Goal: Task Accomplishment & Management: Manage account settings

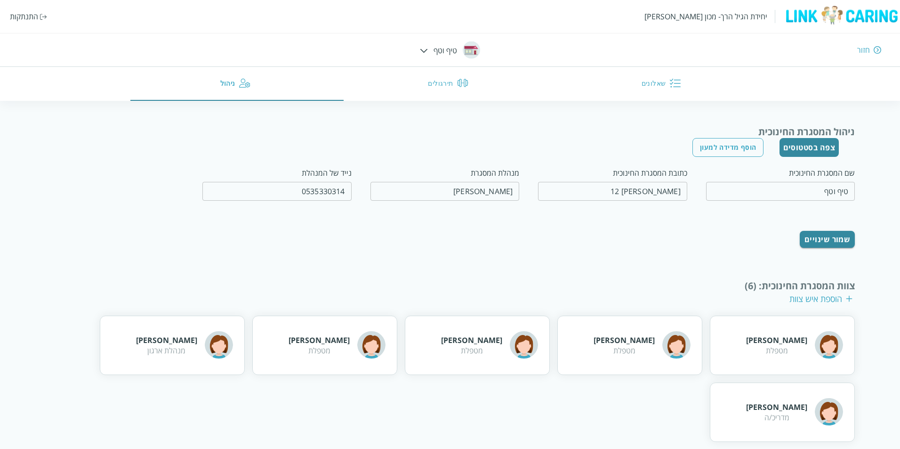
click at [429, 46] on div "יחידת הגיל הרך- מכון [PERSON_NAME] התנתקות חזור טיף וטף שאלונים תירגולים ניהול" at bounding box center [450, 50] width 900 height 101
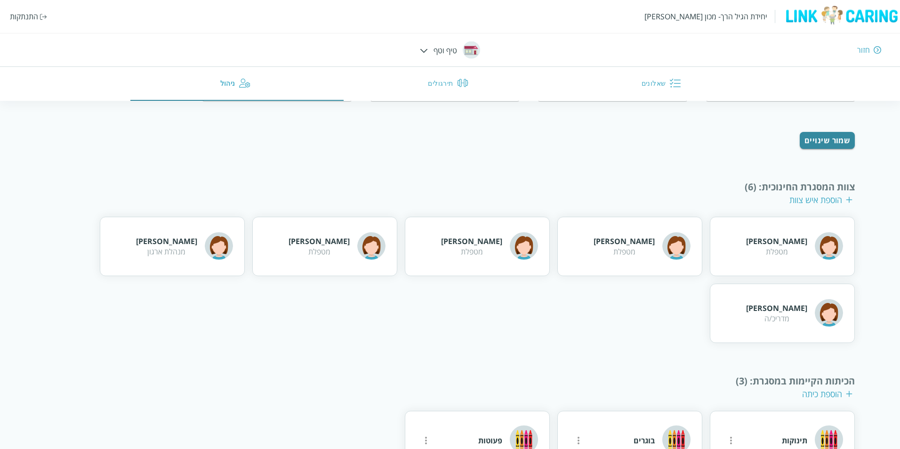
scroll to position [45, 0]
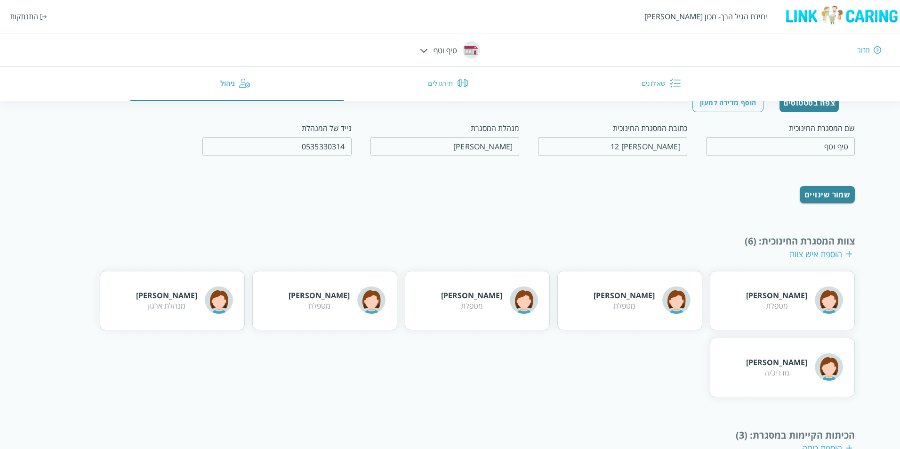
click at [424, 52] on img at bounding box center [424, 51] width 8 height 4
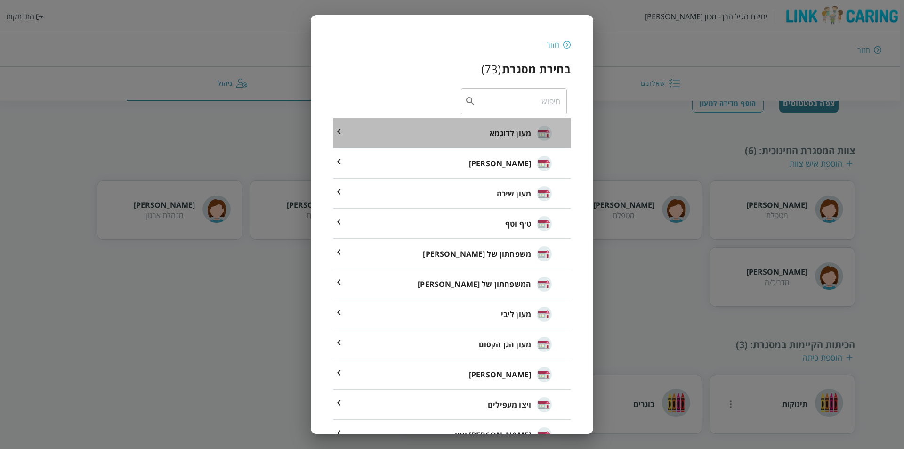
click at [509, 139] on div "מעון לדוגמא" at bounding box center [521, 133] width 62 height 41
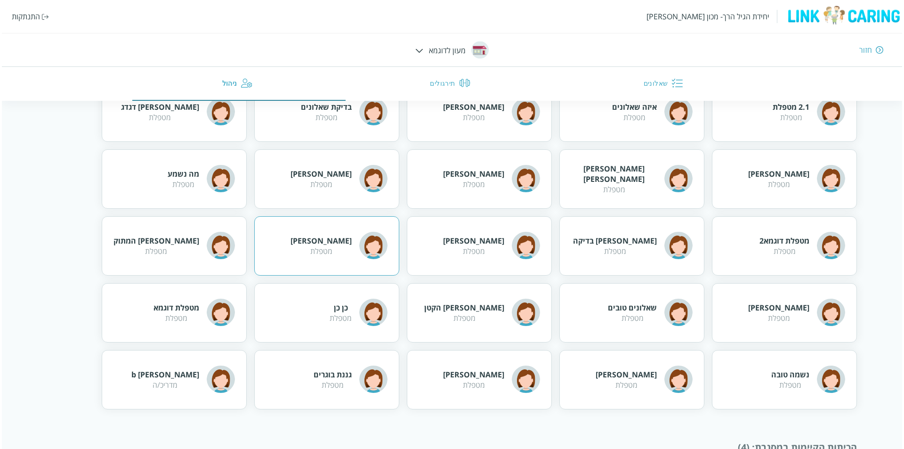
scroll to position [340, 0]
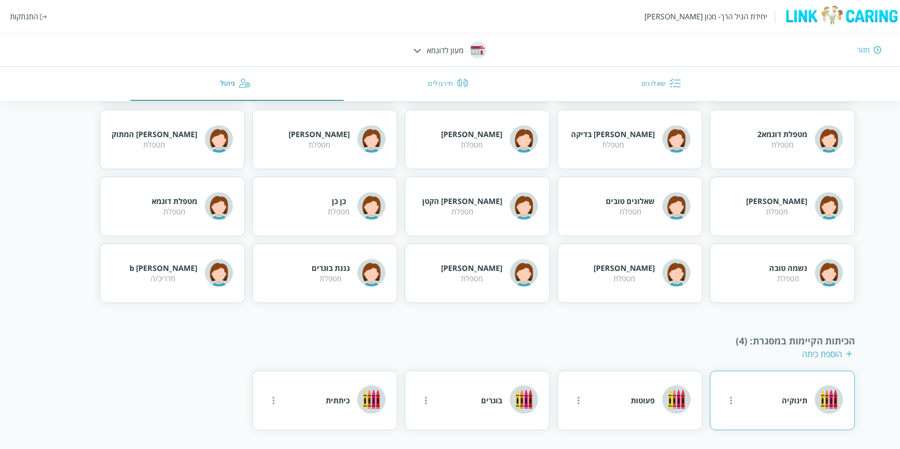
click at [733, 402] on icon "more" at bounding box center [731, 400] width 11 height 11
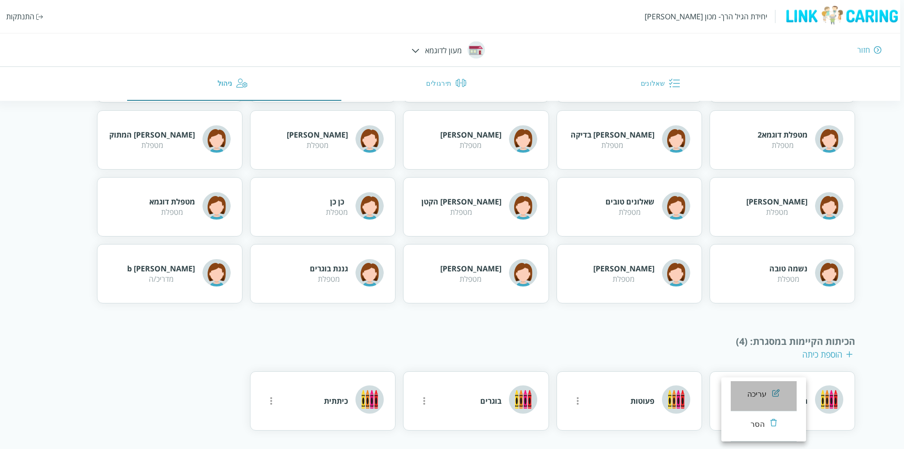
click at [759, 389] on div "עריכה" at bounding box center [757, 394] width 20 height 11
type input "תינוקיה"
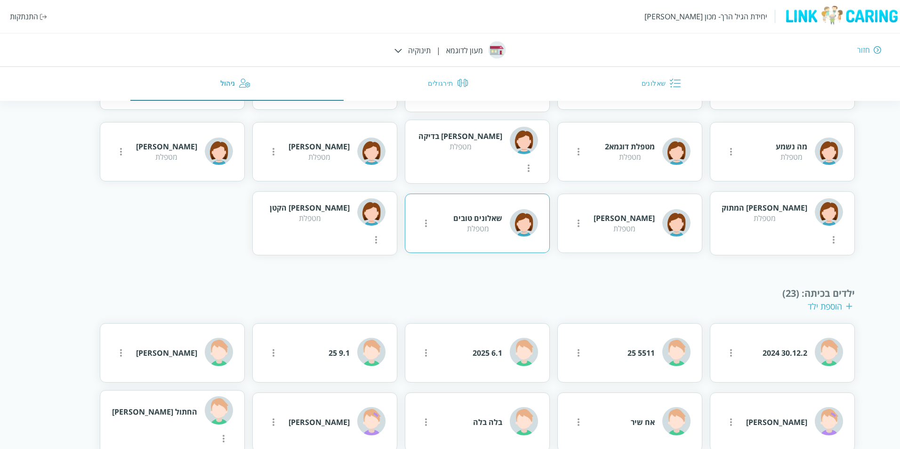
click at [722, 17] on button "more" at bounding box center [731, 8] width 19 height 19
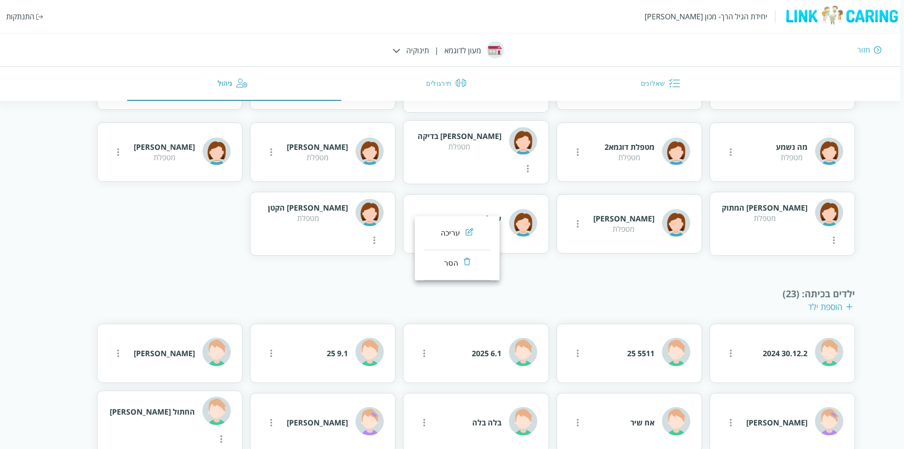
click at [451, 237] on div "עריכה" at bounding box center [451, 232] width 20 height 11
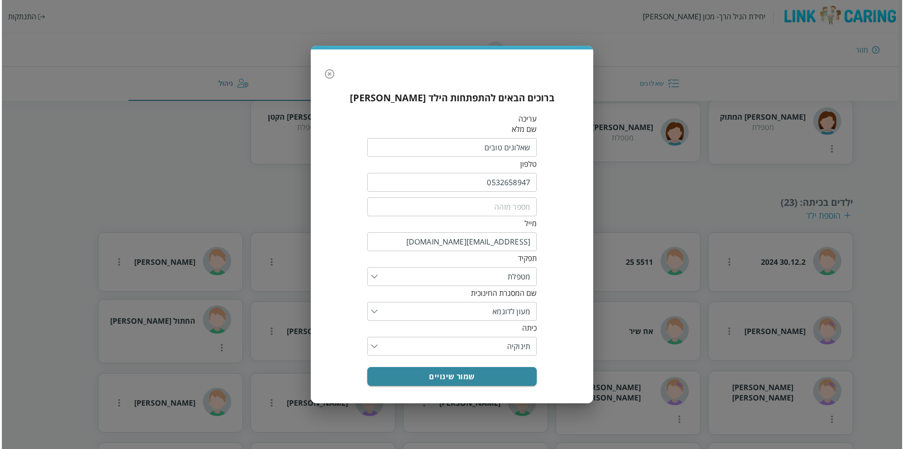
scroll to position [292, 0]
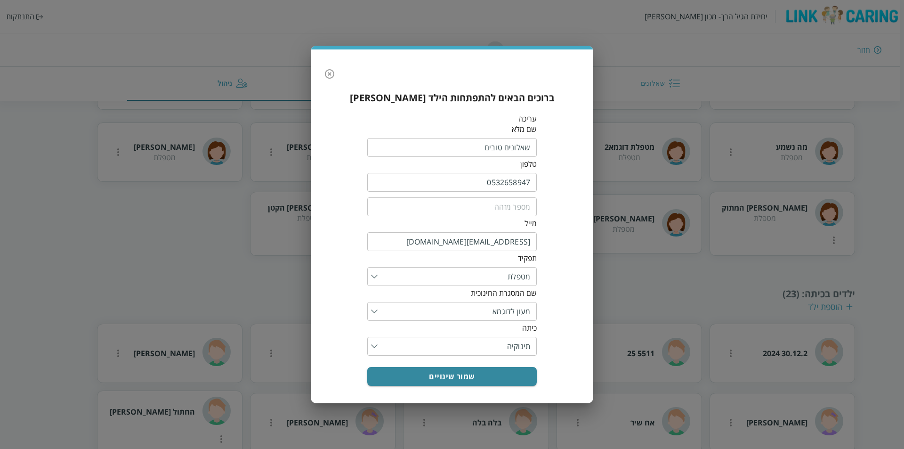
click at [376, 344] on div "​" at bounding box center [452, 346] width 170 height 19
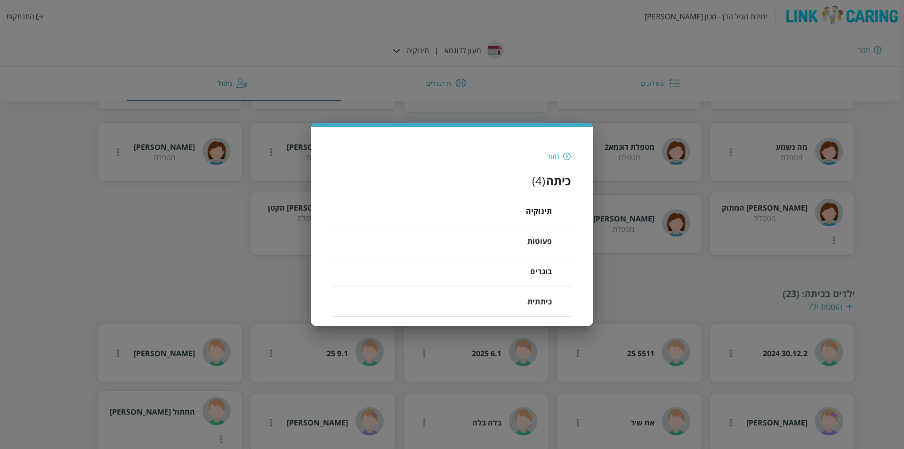
click at [527, 246] on span "פעוטות" at bounding box center [539, 240] width 24 height 11
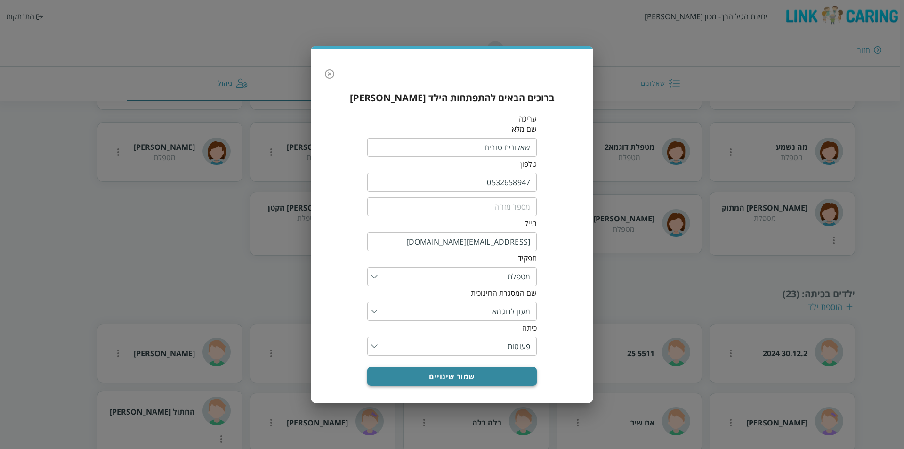
click at [453, 373] on button "שמור שינויים" at bounding box center [452, 376] width 170 height 19
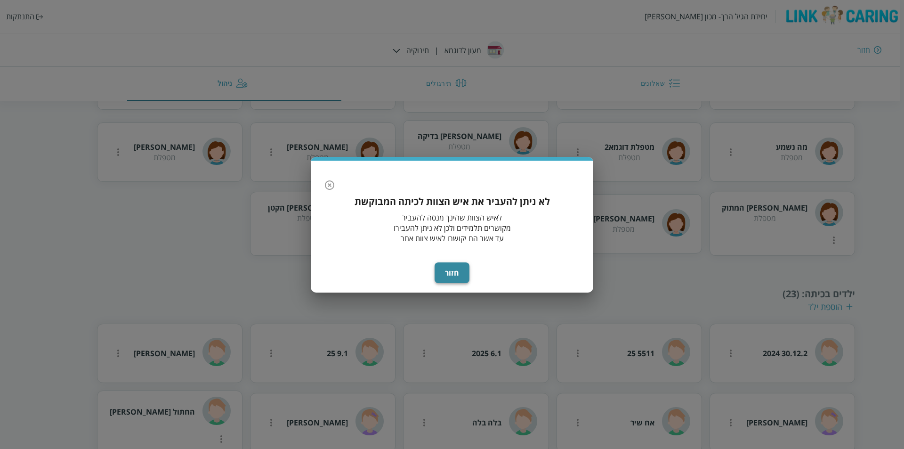
click at [451, 270] on button "חזור" at bounding box center [452, 272] width 35 height 21
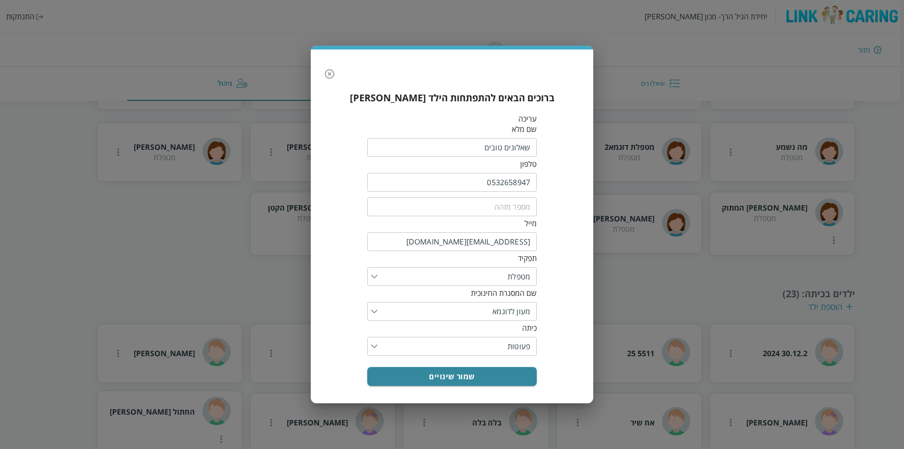
click at [330, 73] on icon "button" at bounding box center [329, 73] width 9 height 9
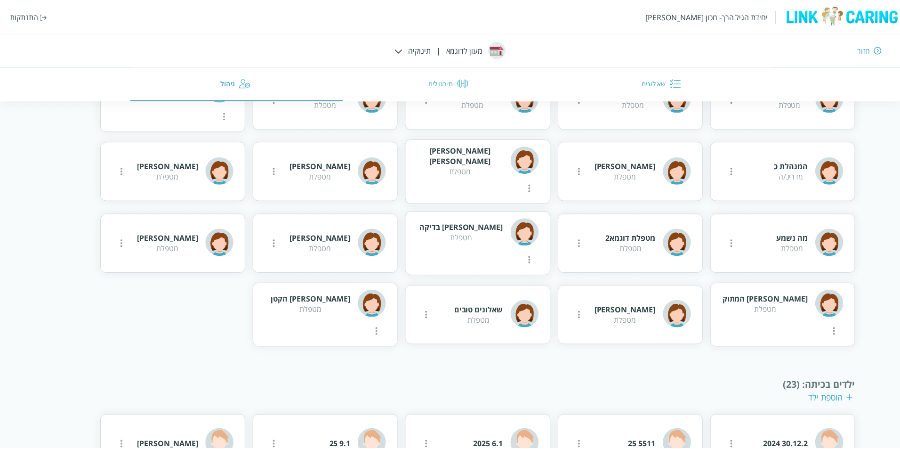
scroll to position [365, 0]
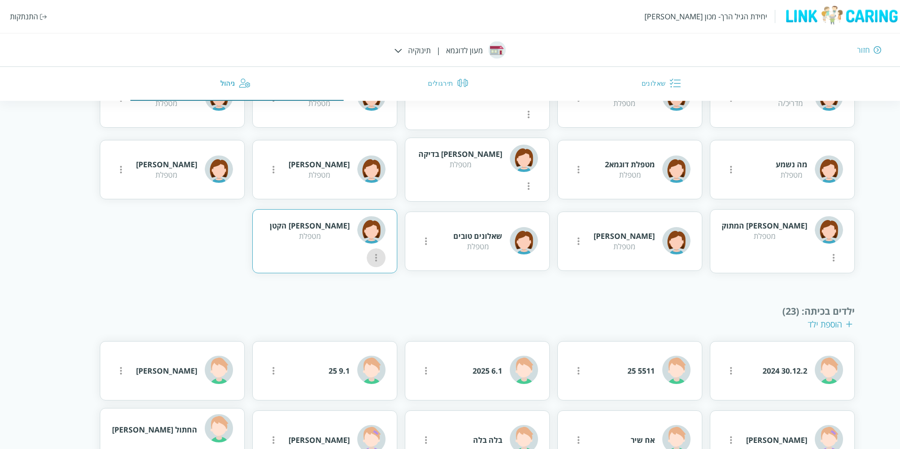
click at [726, 32] on icon "more" at bounding box center [731, 25] width 11 height 11
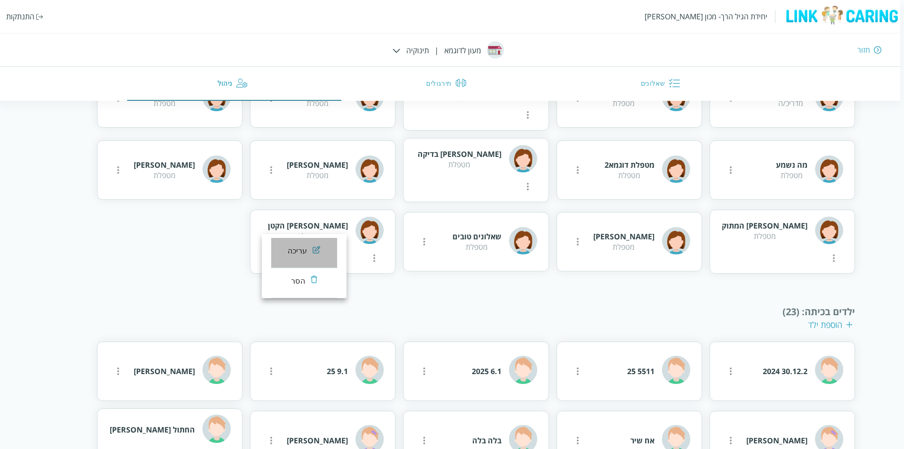
click at [298, 248] on div "עריכה" at bounding box center [298, 250] width 20 height 11
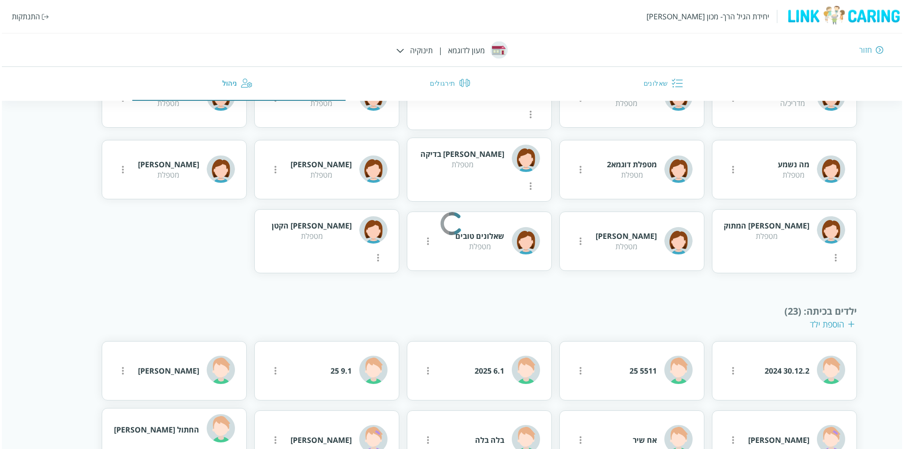
scroll to position [274, 0]
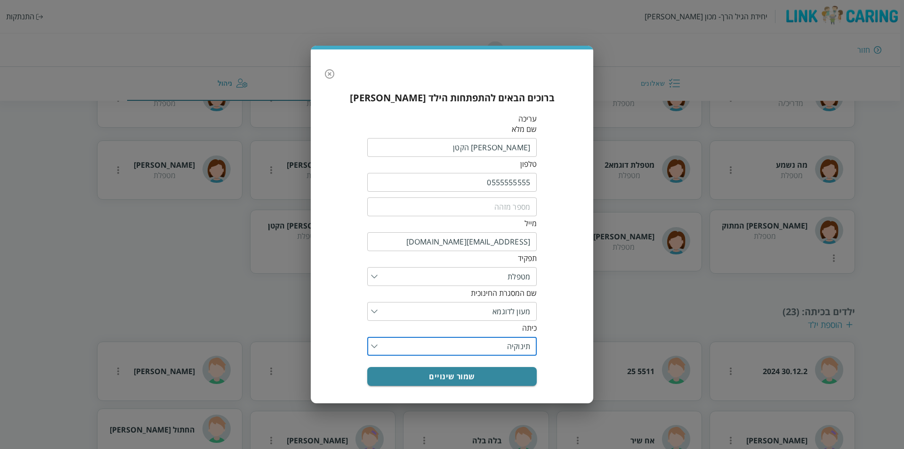
click at [379, 351] on input "list" at bounding box center [454, 346] width 153 height 19
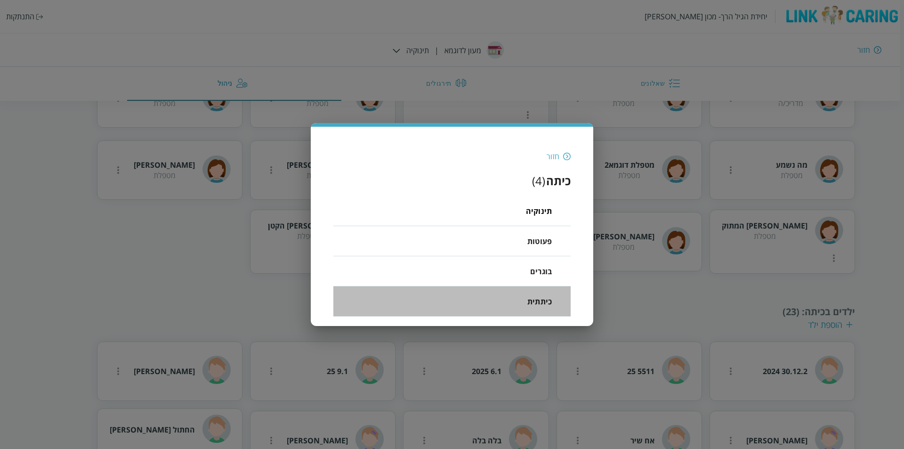
click at [490, 306] on li "כיתתית" at bounding box center [451, 301] width 237 height 30
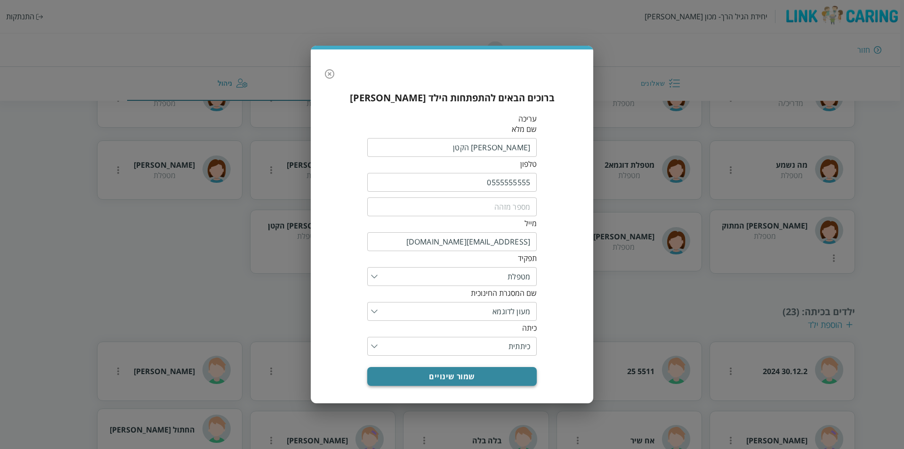
click at [460, 379] on button "שמור שינויים" at bounding box center [452, 376] width 170 height 19
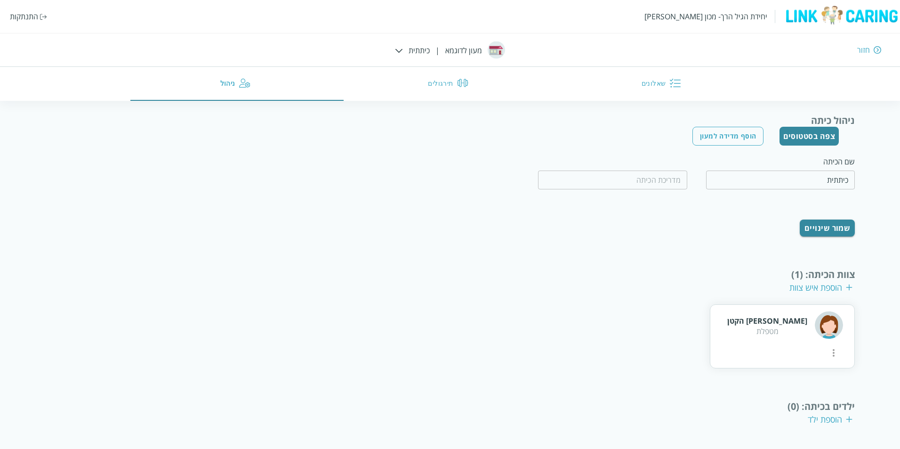
scroll to position [56, 0]
click at [833, 348] on icon "more" at bounding box center [834, 352] width 2 height 8
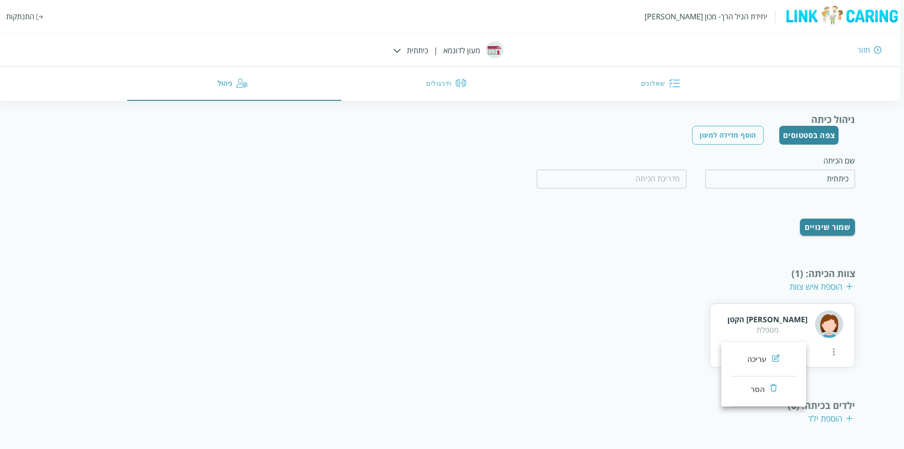
click at [563, 254] on div at bounding box center [452, 224] width 904 height 449
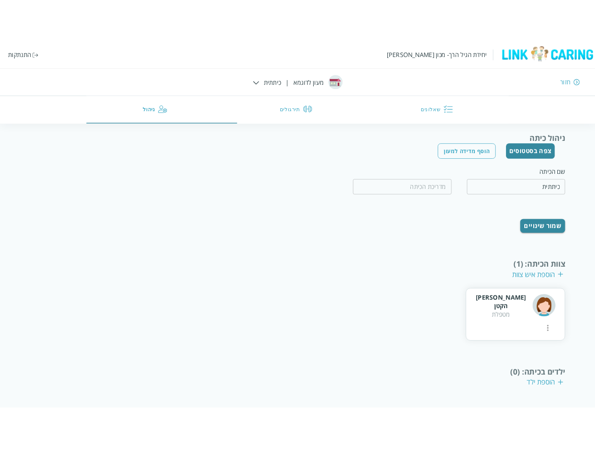
scroll to position [44, 0]
